Goal: Information Seeking & Learning: Understand process/instructions

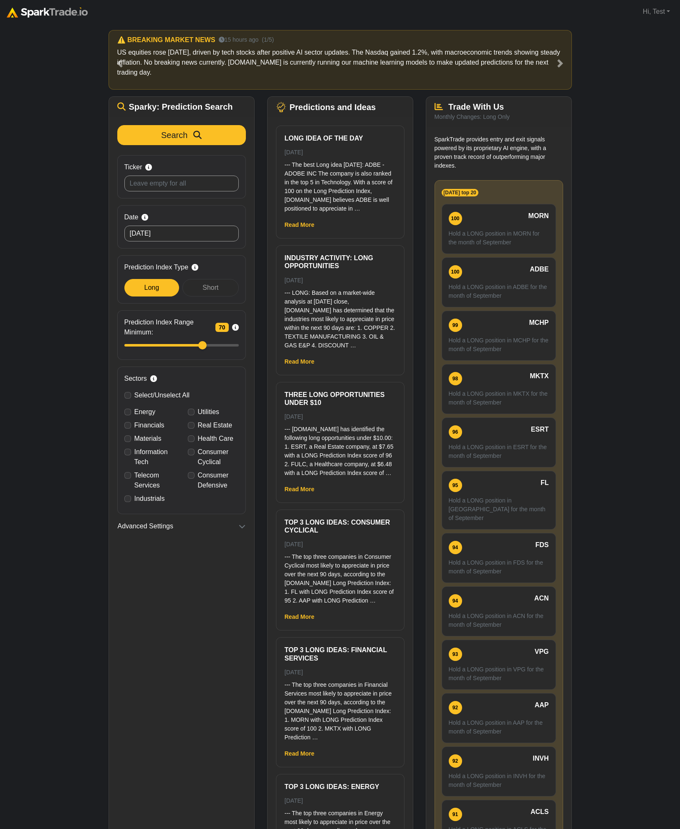
click at [605, 135] on div "How to Use [DOMAIN_NAME] × ⚠️ BREAKING MARKET NEWS 15 hours ago (1/5) US equiti…" at bounding box center [340, 452] width 680 height 859
click at [306, 223] on link "Read More" at bounding box center [300, 225] width 30 height 7
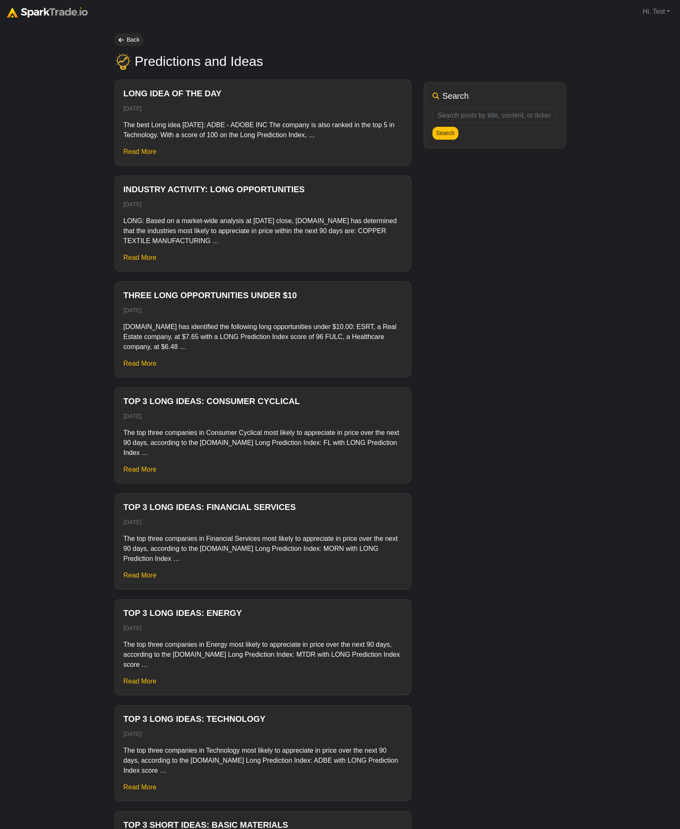
drag, startPoint x: 62, startPoint y: 109, endPoint x: 70, endPoint y: 88, distance: 22.7
click at [128, 40] on link "Back" at bounding box center [129, 39] width 29 height 13
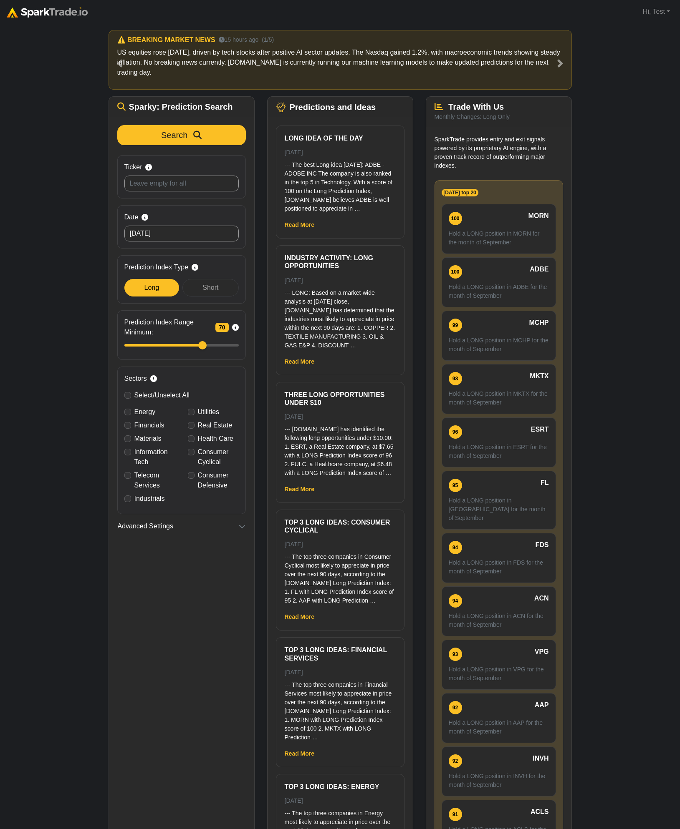
click at [65, 174] on div "How to Use [DOMAIN_NAME] × ⚠️ BREAKING MARKET NEWS 15 hours ago (1/5) US equiti…" at bounding box center [340, 452] width 680 height 859
click at [293, 365] on link "Read More" at bounding box center [300, 361] width 30 height 7
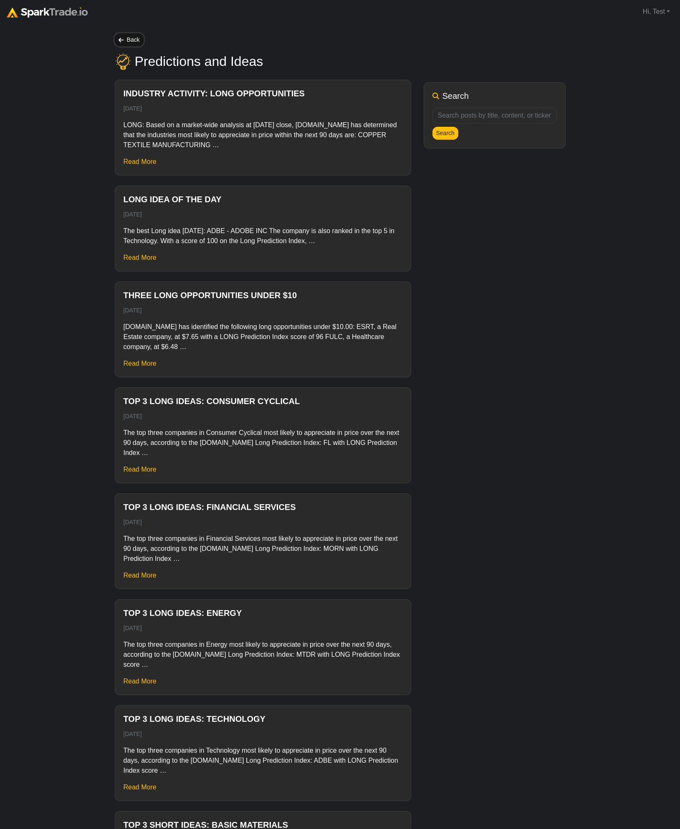
click at [124, 45] on link "Back" at bounding box center [129, 39] width 29 height 13
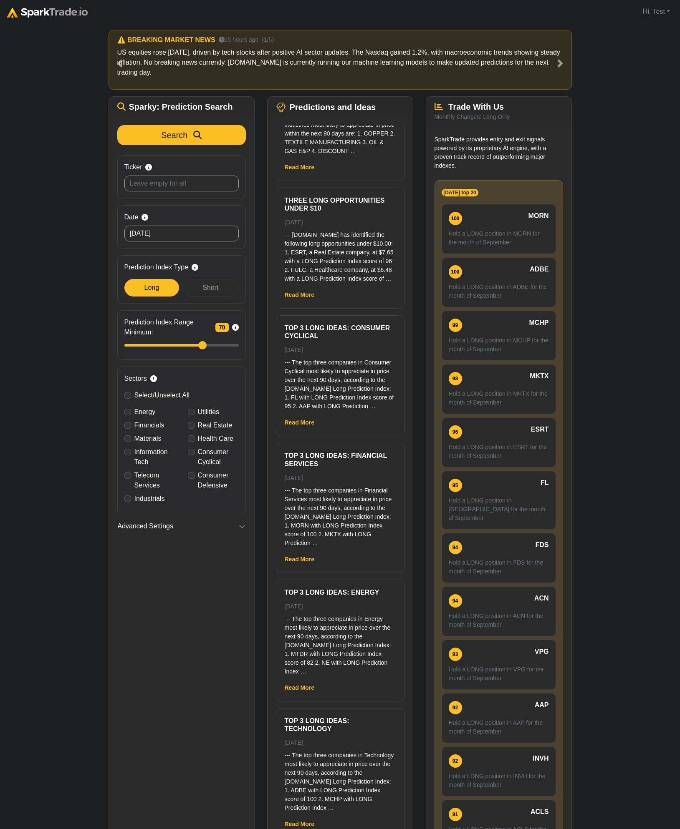
scroll to position [350, 0]
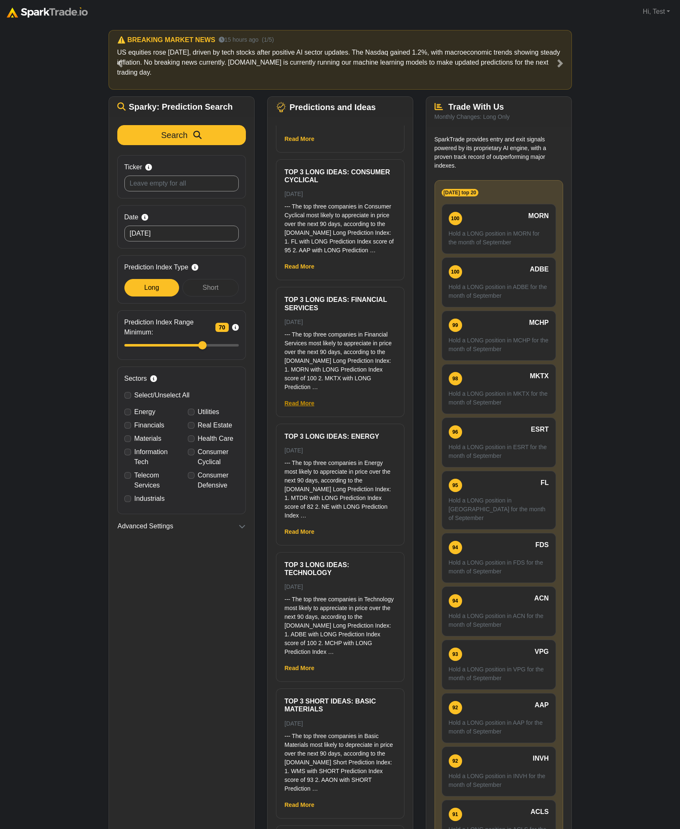
click at [302, 407] on link "Read More" at bounding box center [300, 403] width 30 height 7
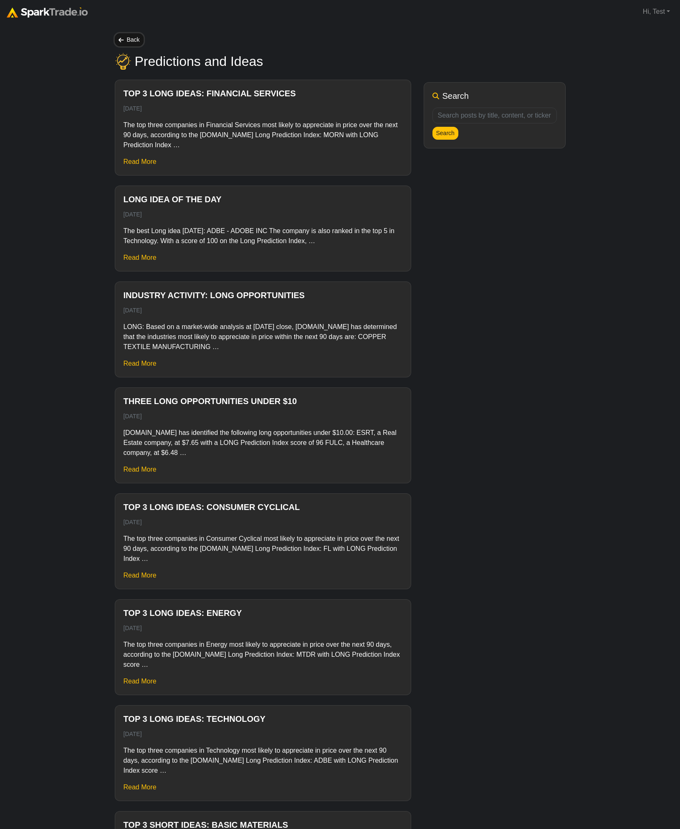
click at [127, 41] on link "Back" at bounding box center [129, 39] width 29 height 13
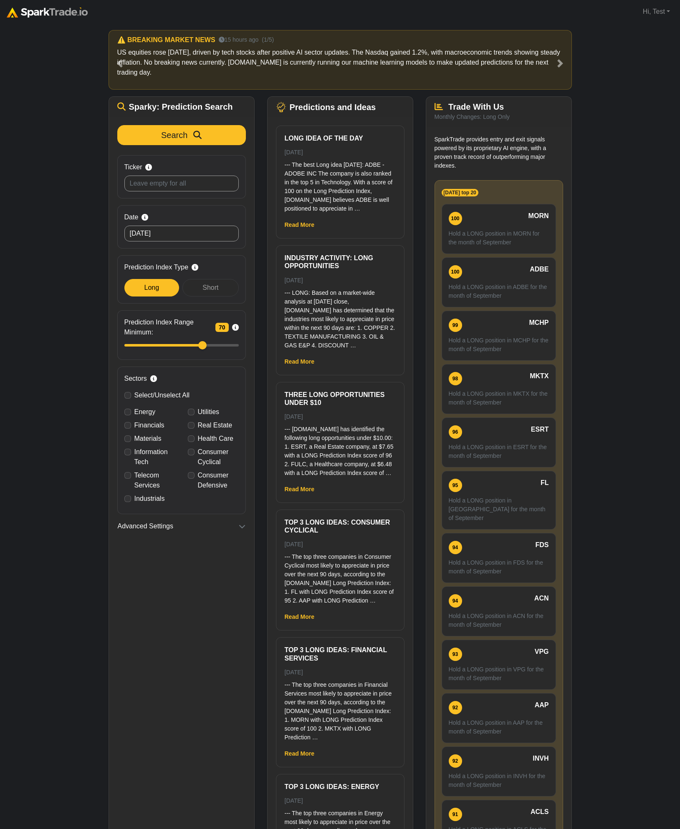
click at [625, 268] on div "How to Use SparkTrade.io × ⚠️ BREAKING MARKET NEWS 15 hours ago (1/5) US equiti…" at bounding box center [340, 452] width 680 height 859
drag, startPoint x: 77, startPoint y: 232, endPoint x: 80, endPoint y: 207, distance: 25.7
click at [77, 232] on div "How to Use SparkTrade.io × ⚠️ BREAKING MARKET NEWS 15 hours ago (1/5) US equiti…" at bounding box center [340, 452] width 680 height 859
drag, startPoint x: 596, startPoint y: 88, endPoint x: 587, endPoint y: 7, distance: 81.5
click at [596, 87] on div "How to Use SparkTrade.io × ⚠️ BREAKING MARKET NEWS 15 hours ago (1/5) US equiti…" at bounding box center [340, 452] width 680 height 859
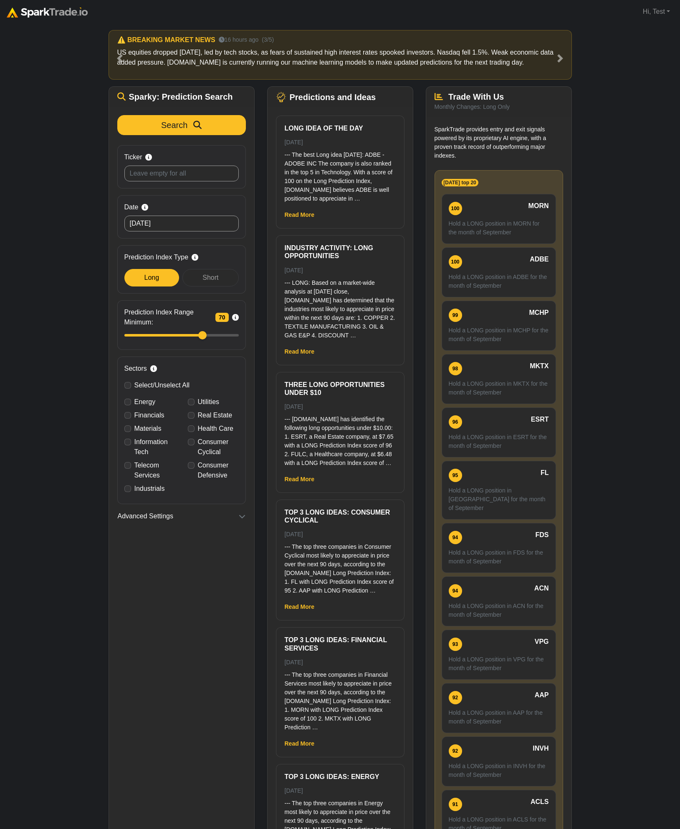
drag, startPoint x: 629, startPoint y: 111, endPoint x: 622, endPoint y: 102, distance: 10.8
click at [628, 111] on div "How to Use SparkTrade.io × ⚠️ BREAKING MARKET NEWS 15 hours ago (1/5) US equiti…" at bounding box center [340, 447] width 680 height 849
click at [605, 179] on div "How to Use SparkTrade.io × ⚠️ BREAKING MARKET NEWS 15 hours ago (1/5) US equiti…" at bounding box center [340, 447] width 680 height 849
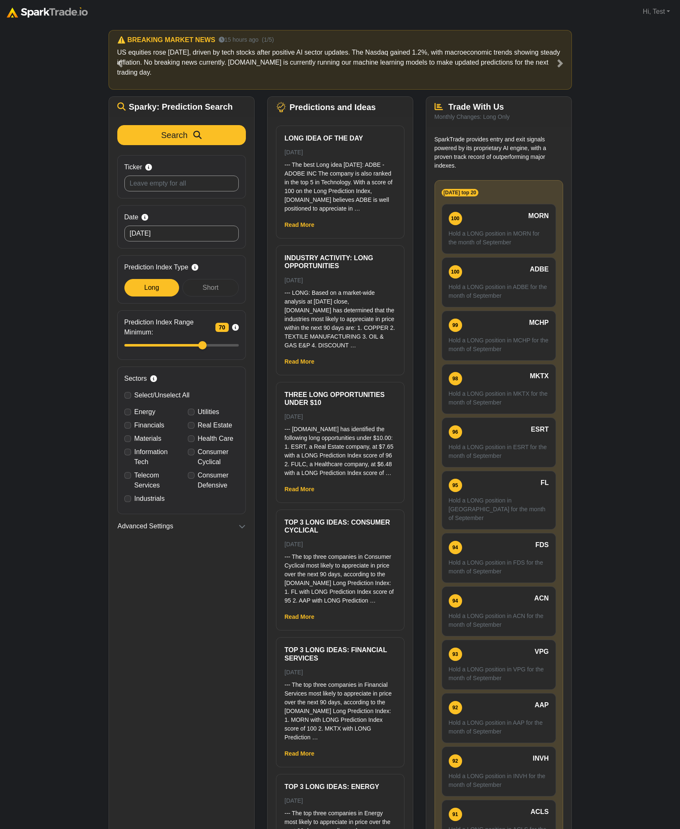
click at [25, 361] on div "How to Use SparkTrade.io × ⚠️ BREAKING MARKET NEWS 15 hours ago (1/5) US equiti…" at bounding box center [340, 452] width 680 height 859
click at [636, 137] on div "How to Use SparkTrade.io × ⚠️ BREAKING MARKET NEWS 15 hours ago (1/5) US equiti…" at bounding box center [340, 452] width 680 height 859
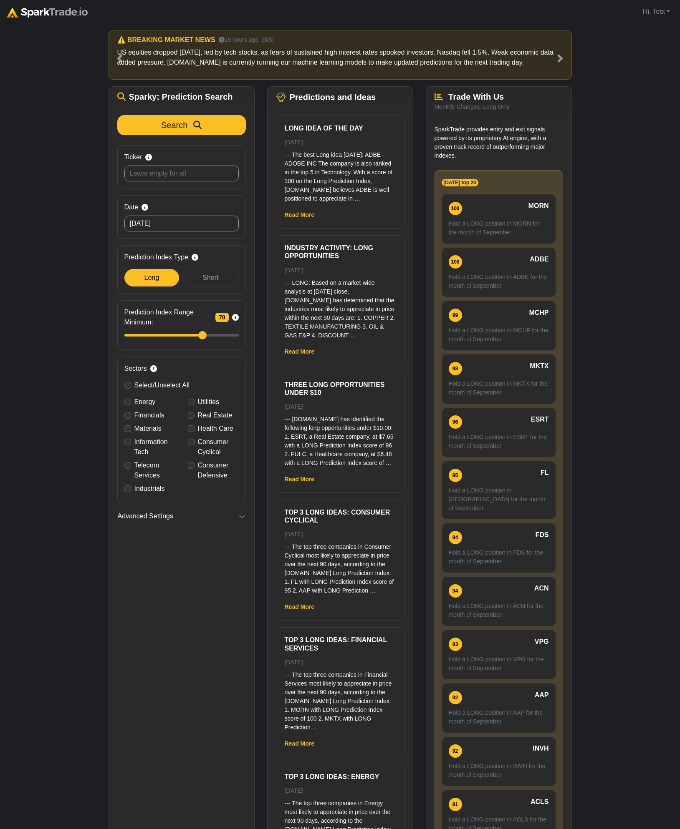
click at [620, 228] on div "How to Use SparkTrade.io × ⚠️ BREAKING MARKET NEWS 15 hours ago (1/5) US equiti…" at bounding box center [340, 447] width 680 height 849
click at [617, 215] on div "How to Use SparkTrade.io × ⚠️ BREAKING MARKET NEWS 15 hours ago (1/5) US equiti…" at bounding box center [340, 447] width 680 height 849
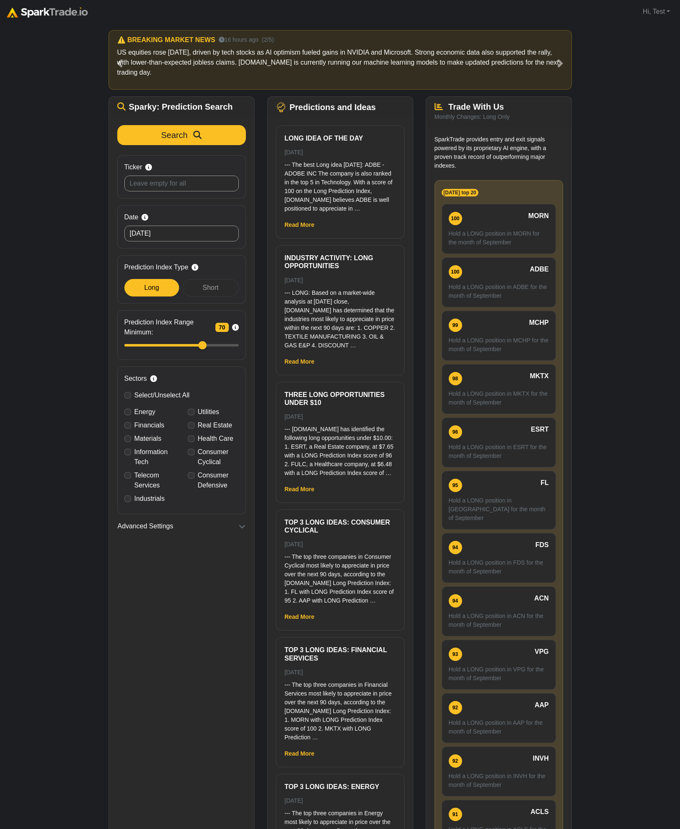
click at [611, 103] on div "How to Use SparkTrade.io × ⚠️ BREAKING MARKET NEWS 15 hours ago (1/5) US equiti…" at bounding box center [340, 452] width 680 height 859
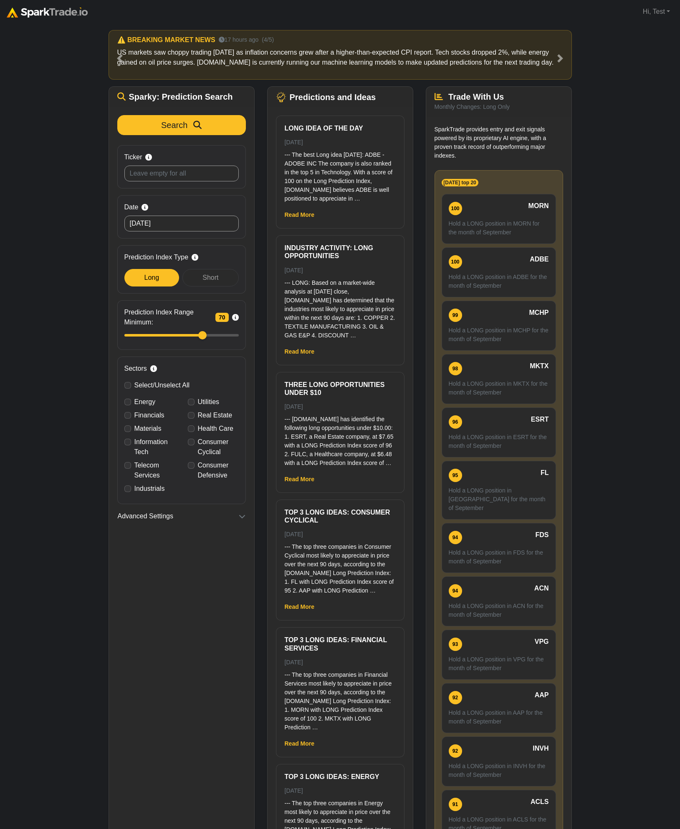
drag, startPoint x: 613, startPoint y: 428, endPoint x: 557, endPoint y: 313, distance: 128.2
click at [613, 426] on div "How to Use SparkTrade.io × ⚠️ BREAKING MARKET NEWS 15 hours ago (1/5) US equiti…" at bounding box center [340, 447] width 680 height 849
drag, startPoint x: 49, startPoint y: 153, endPoint x: 50, endPoint y: 149, distance: 4.2
click at [50, 153] on div "How to Use SparkTrade.io × ⚠️ BREAKING MARKET NEWS 14 hours ago (1/5) US equiti…" at bounding box center [340, 447] width 680 height 849
click at [78, 191] on div "How to Use SparkTrade.io × ⚠️ BREAKING MARKET NEWS 14 hours ago (1/5) US equiti…" at bounding box center [340, 447] width 680 height 849
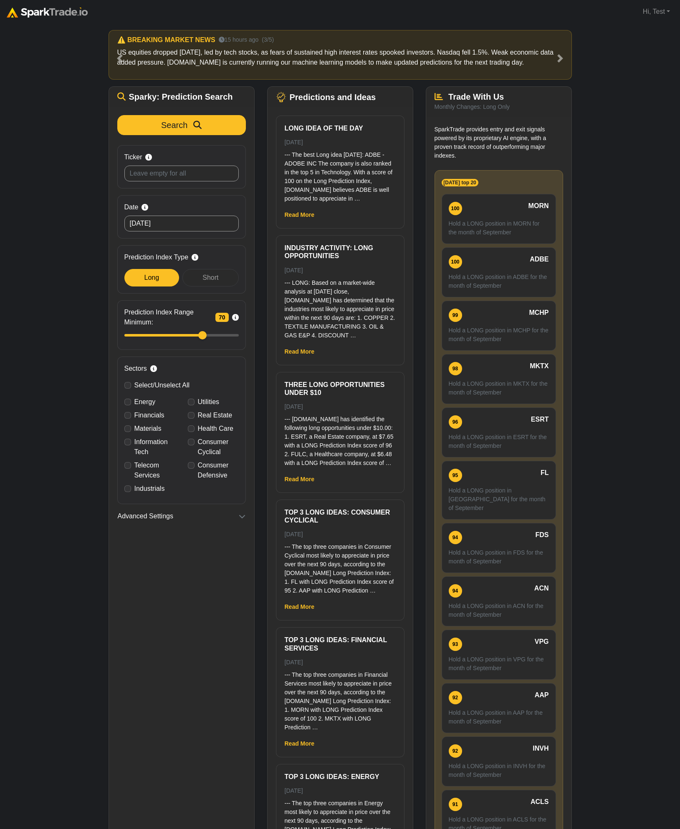
click at [72, 172] on div "How to Use SparkTrade.io × ⚠️ BREAKING MARKET NEWS 14 hours ago (1/5) US equiti…" at bounding box center [340, 447] width 680 height 849
drag, startPoint x: 640, startPoint y: 286, endPoint x: 640, endPoint y: 278, distance: 7.9
click at [639, 286] on div "How to Use SparkTrade.io × ⚠️ BREAKING MARKET NEWS 14 hours ago (1/5) US equiti…" at bounding box center [340, 447] width 680 height 849
click at [616, 176] on div "How to Use SparkTrade.io × ⚠️ BREAKING MARKET NEWS 14 hours ago (1/5) US equiti…" at bounding box center [340, 447] width 680 height 849
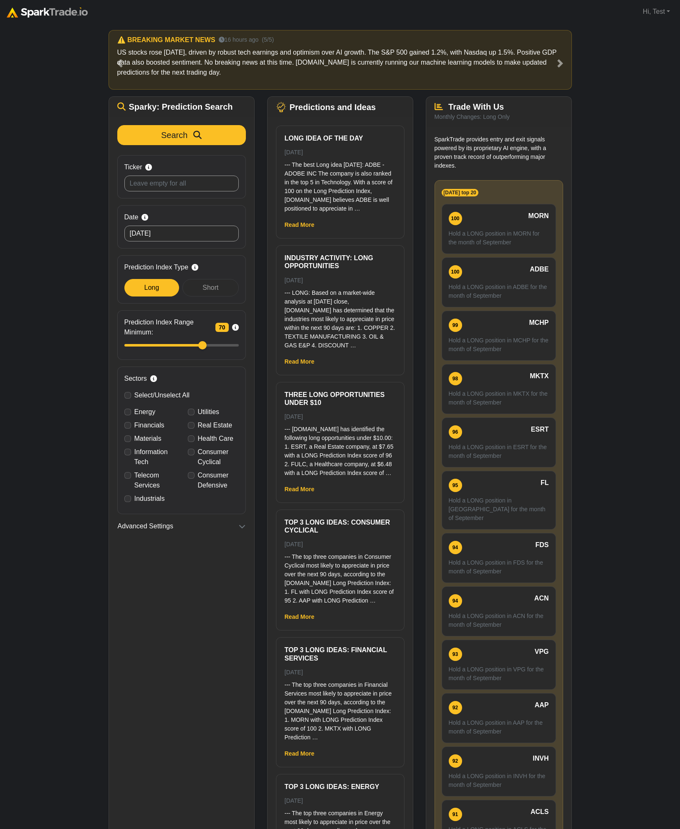
click at [584, 247] on div "How to Use SparkTrade.io × ⚠️ BREAKING MARKET NEWS 14 hours ago (1/5) US equiti…" at bounding box center [340, 452] width 680 height 859
drag, startPoint x: 636, startPoint y: 149, endPoint x: 602, endPoint y: 4, distance: 149.0
click at [634, 150] on div "How to Use SparkTrade.io × ⚠️ BREAKING MARKET NEWS 14 hours ago (1/5) US equiti…" at bounding box center [340, 452] width 680 height 859
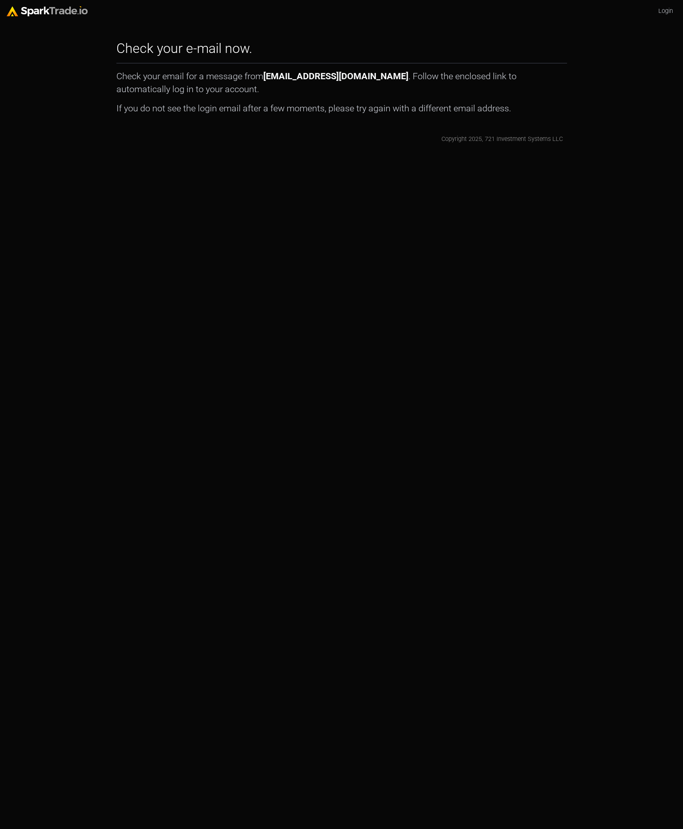
click at [424, 151] on html "Login Check your e-mail now. How to Use [DOMAIN_NAME] × Check your email for a …" at bounding box center [341, 75] width 683 height 151
